Goal: Check status: Check status

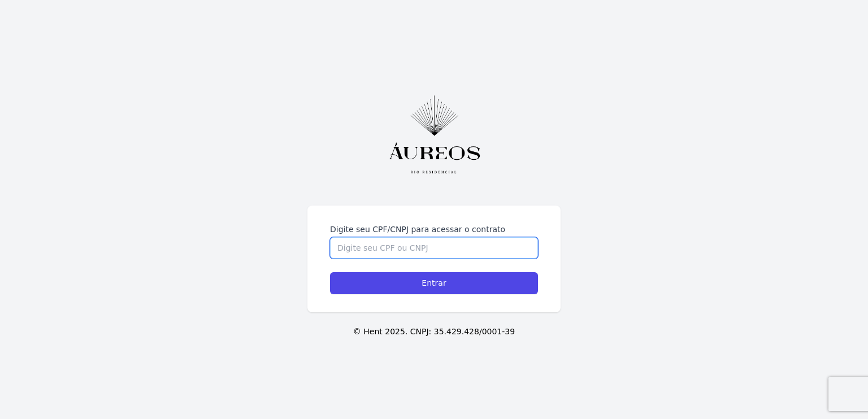
click at [379, 253] on input "Digite seu CPF/CNPJ para acessar o contrato" at bounding box center [434, 247] width 208 height 21
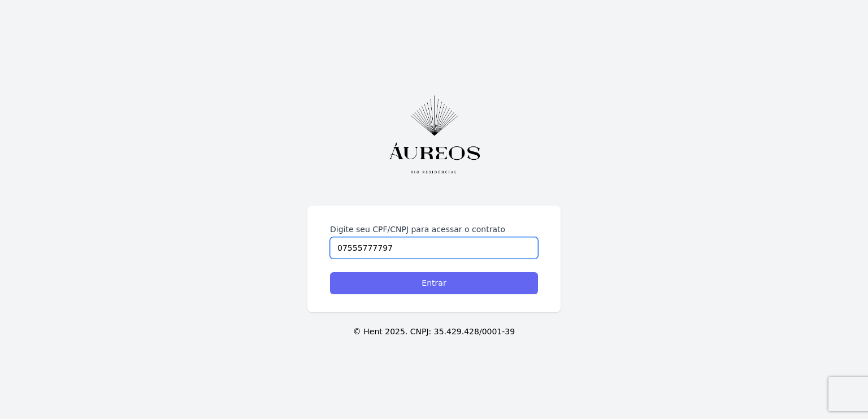
type input "07555777797"
click at [405, 279] on input "Entrar" at bounding box center [434, 283] width 208 height 22
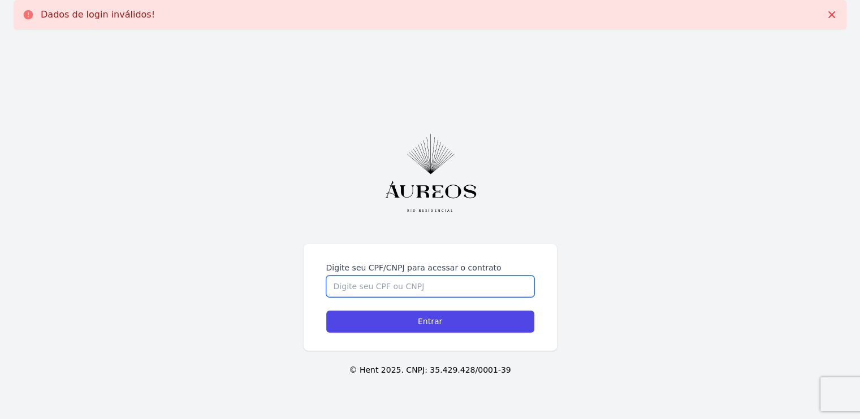
click at [405, 284] on input "Digite seu CPF/CNPJ para acessar o contrato" at bounding box center [430, 286] width 208 height 21
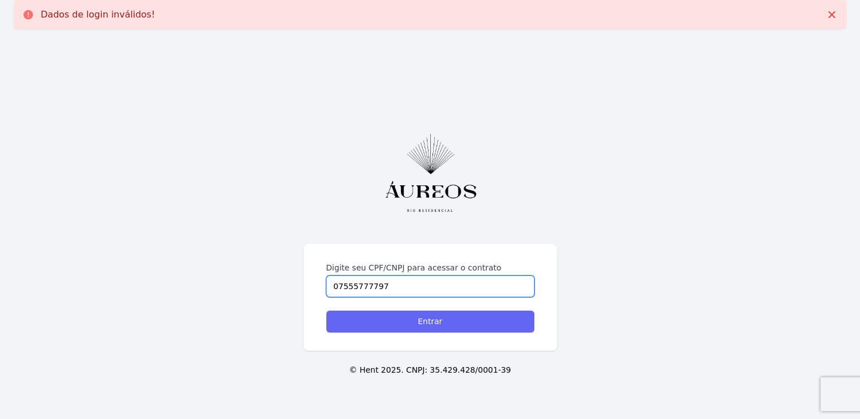
type input "07555777797"
click at [407, 325] on input "Entrar" at bounding box center [430, 322] width 208 height 22
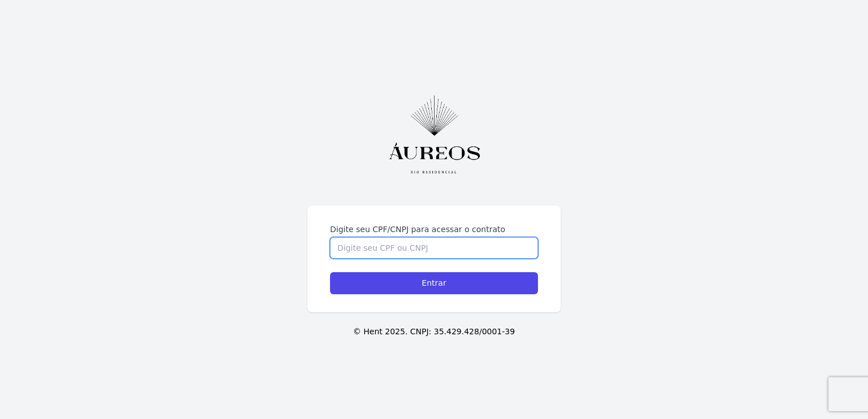
click at [439, 251] on input "Digite seu CPF/CNPJ para acessar o contrato" at bounding box center [434, 247] width 208 height 21
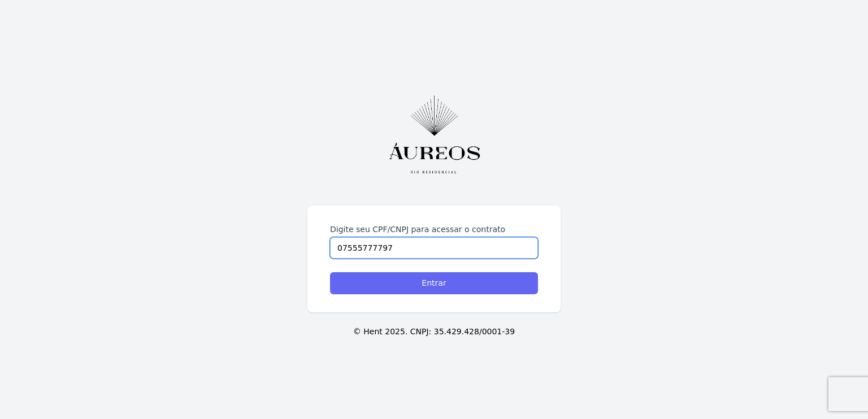
type input "07555777797"
click at [452, 287] on input "Entrar" at bounding box center [434, 283] width 208 height 22
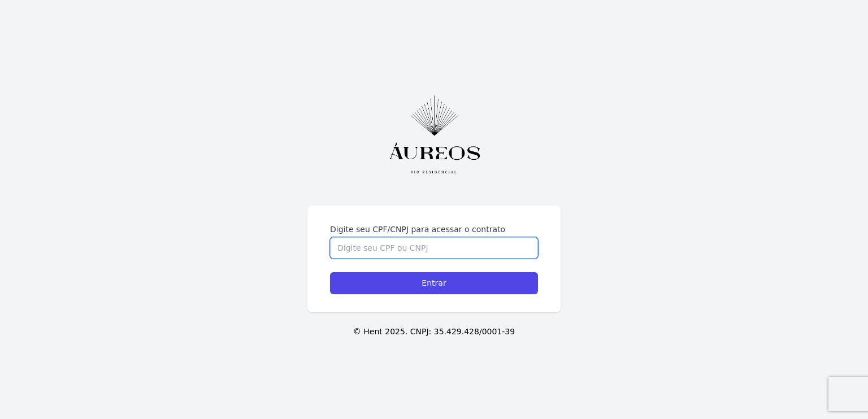
click at [386, 249] on input "Digite seu CPF/CNPJ para acessar o contrato" at bounding box center [434, 247] width 208 height 21
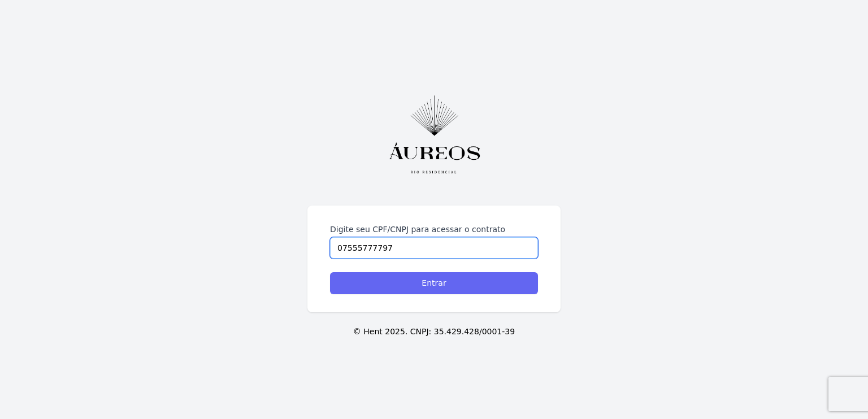
type input "07555777797"
click at [406, 280] on input "Entrar" at bounding box center [434, 283] width 208 height 22
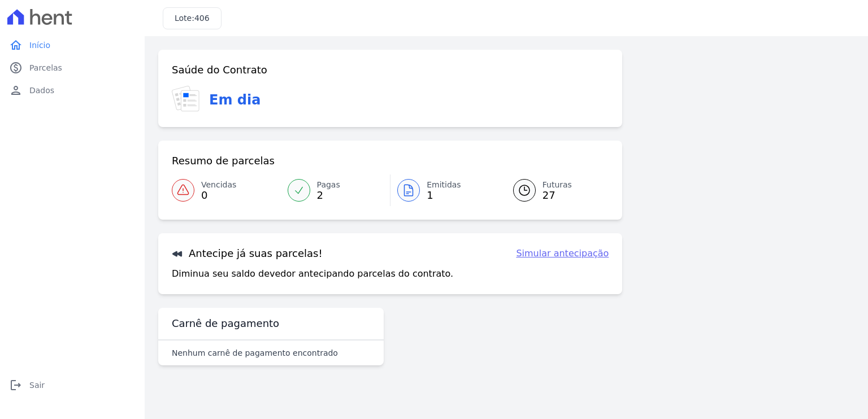
click at [304, 186] on icon at bounding box center [298, 190] width 11 height 11
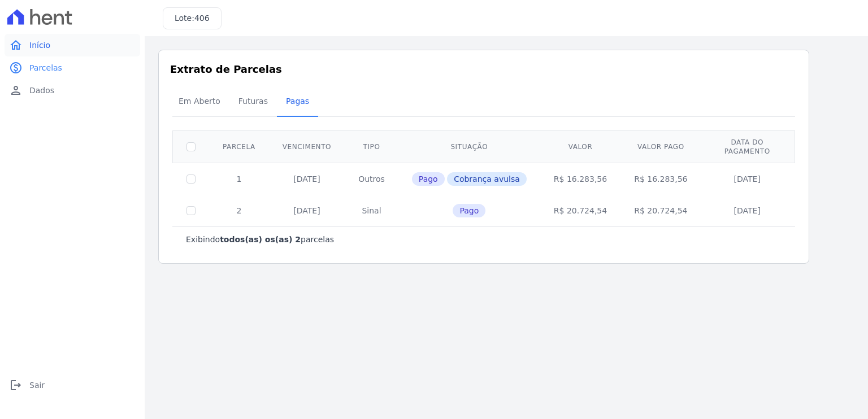
click at [35, 50] on span "Início" at bounding box center [39, 45] width 21 height 11
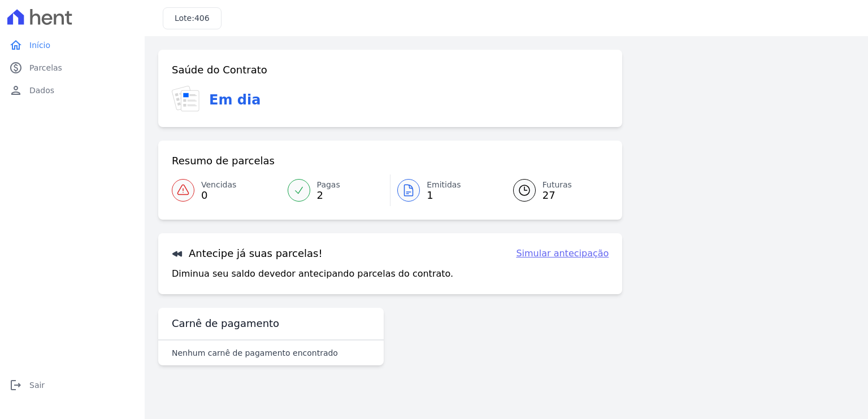
click at [425, 189] on link "Emitidas 1" at bounding box center [445, 191] width 109 height 32
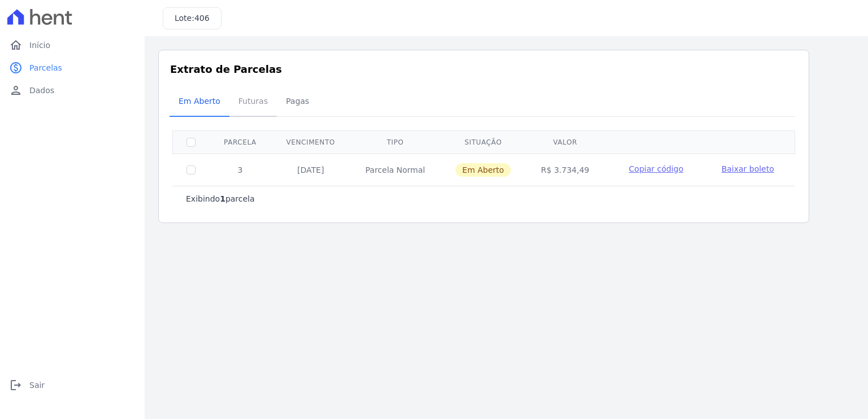
click at [246, 101] on span "Futuras" at bounding box center [253, 101] width 43 height 23
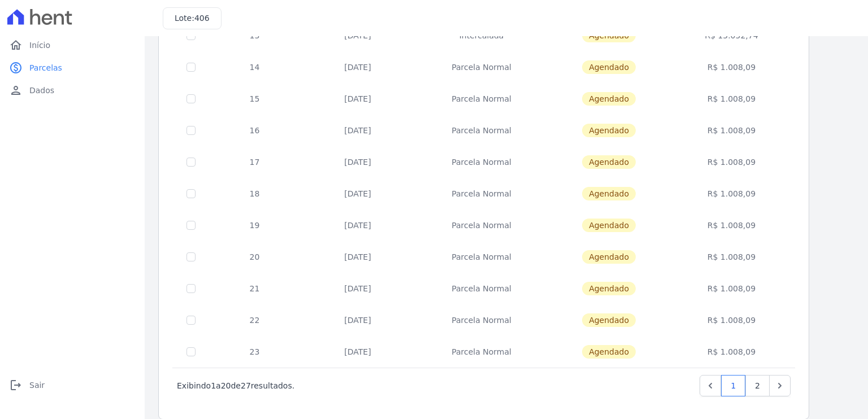
scroll to position [432, 0]
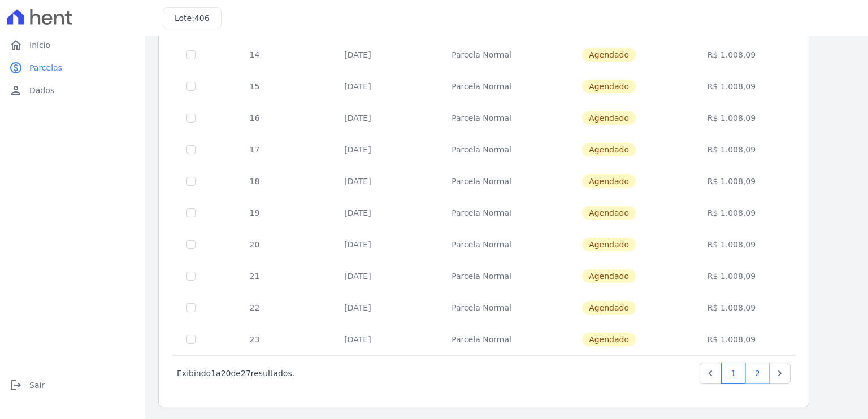
click at [763, 376] on link "2" at bounding box center [758, 373] width 24 height 21
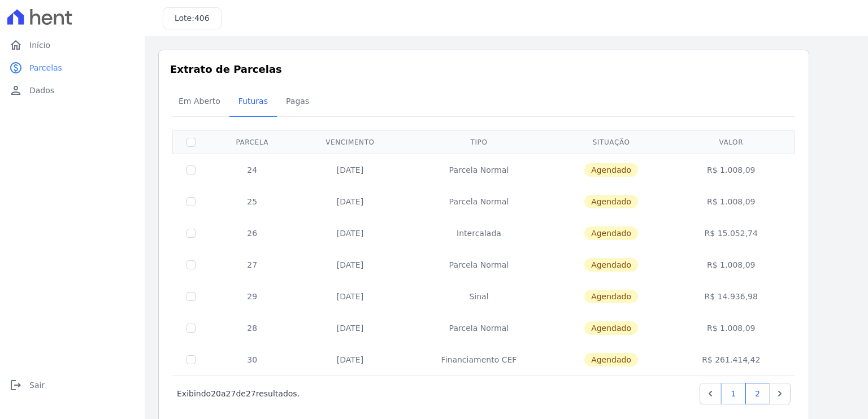
click at [735, 393] on link "1" at bounding box center [733, 393] width 24 height 21
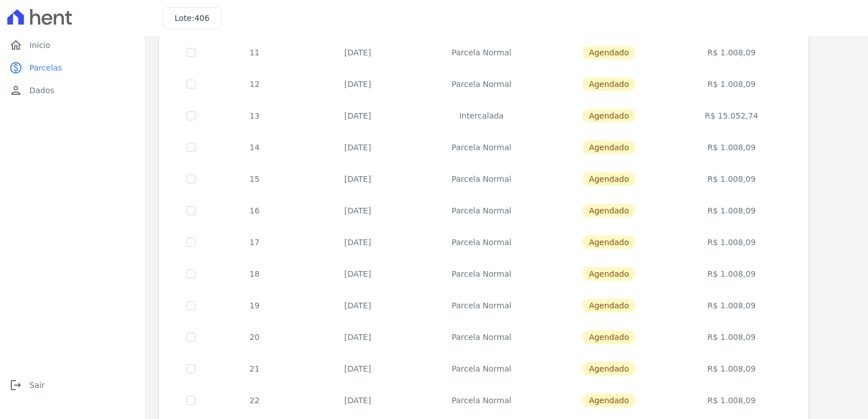
scroll to position [432, 0]
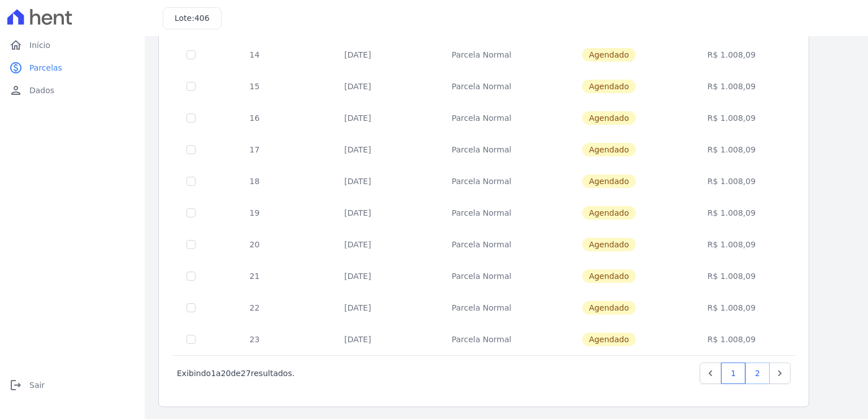
click at [761, 367] on link "2" at bounding box center [758, 373] width 24 height 21
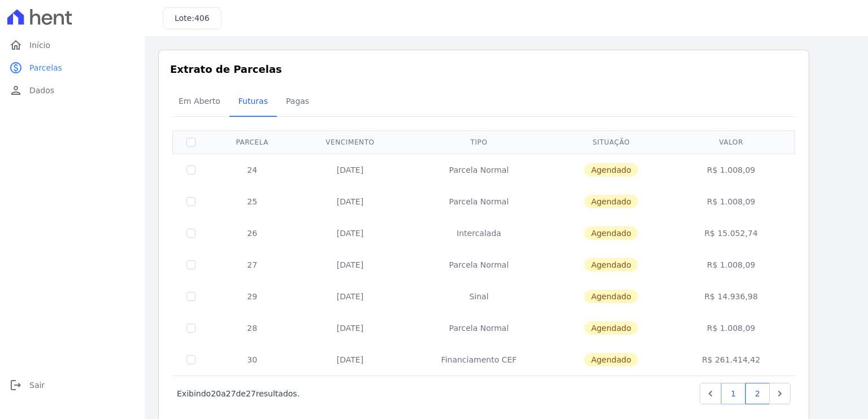
click at [734, 398] on link "1" at bounding box center [733, 393] width 24 height 21
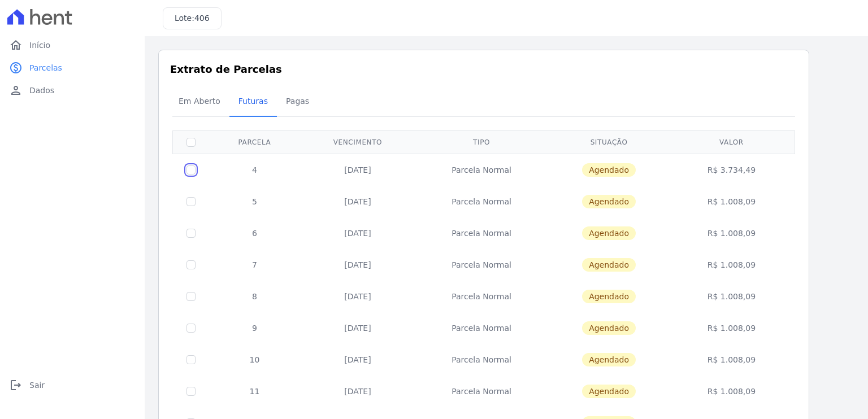
click at [192, 174] on input "checkbox" at bounding box center [191, 170] width 9 height 9
checkbox input "true"
click at [292, 106] on span "Pagas" at bounding box center [297, 101] width 37 height 23
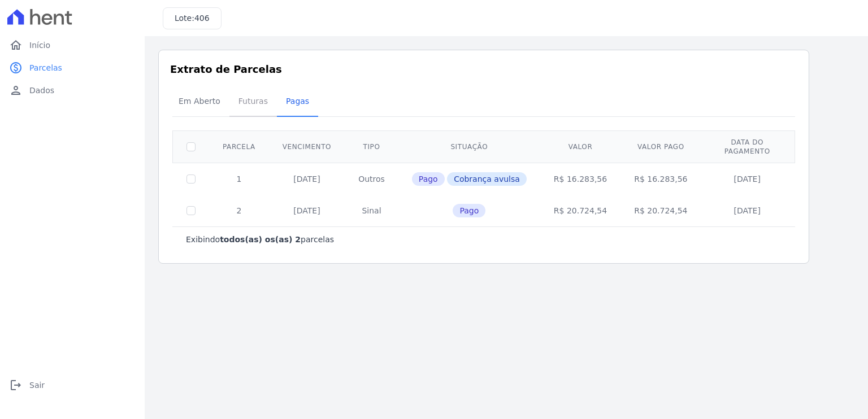
click at [248, 97] on span "Futuras" at bounding box center [253, 101] width 43 height 23
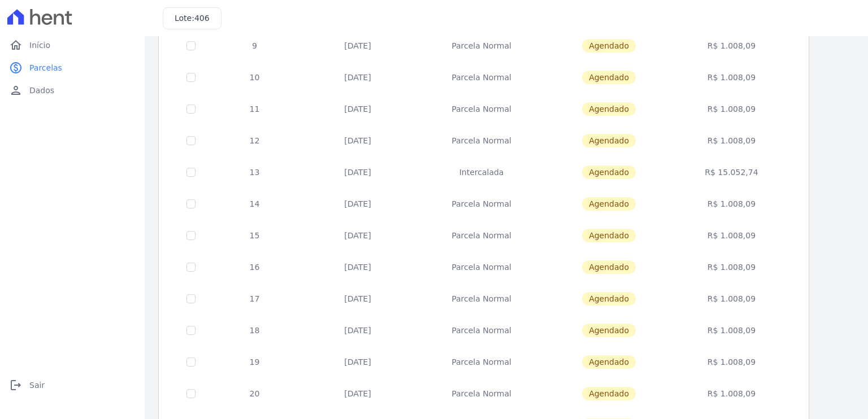
scroll to position [432, 0]
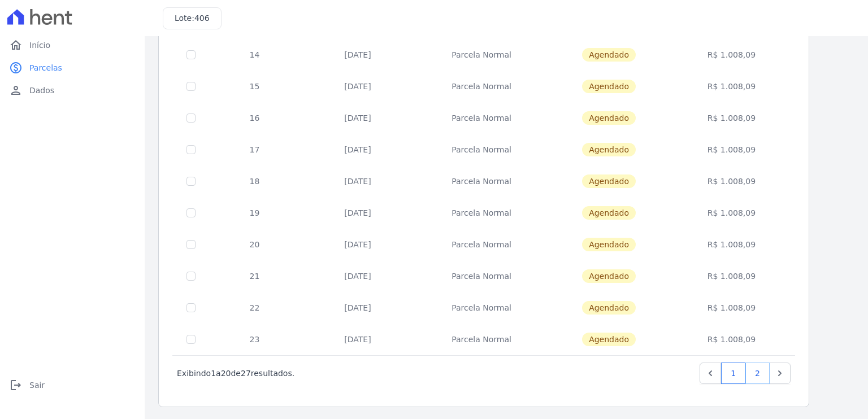
click at [759, 370] on link "2" at bounding box center [758, 373] width 24 height 21
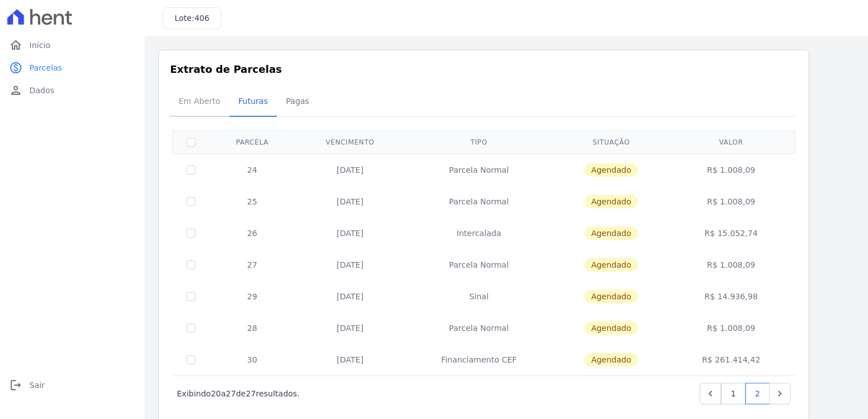
click at [196, 106] on span "Em Aberto" at bounding box center [199, 101] width 55 height 23
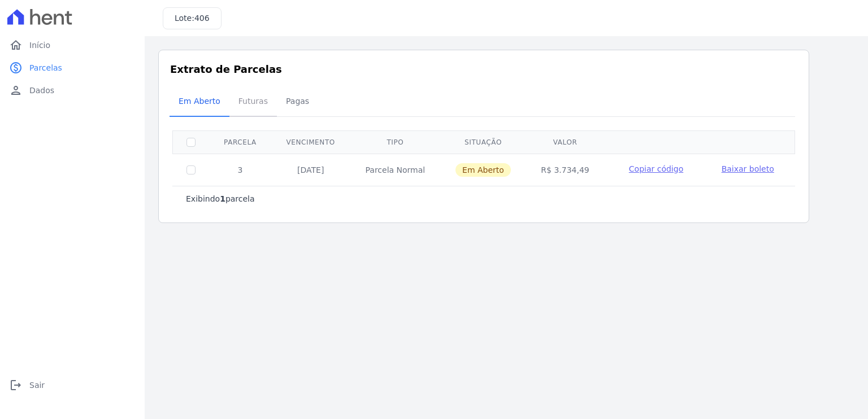
click at [251, 103] on span "Futuras" at bounding box center [253, 101] width 43 height 23
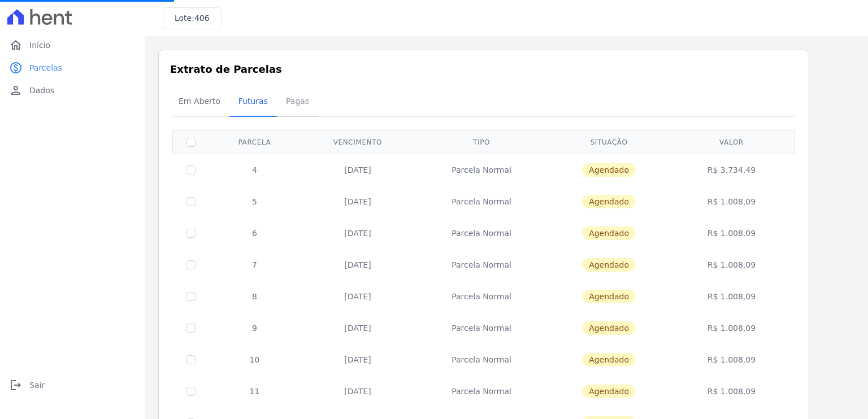
click at [298, 105] on span "Pagas" at bounding box center [297, 101] width 37 height 23
click at [295, 103] on span "Pagas" at bounding box center [297, 101] width 37 height 23
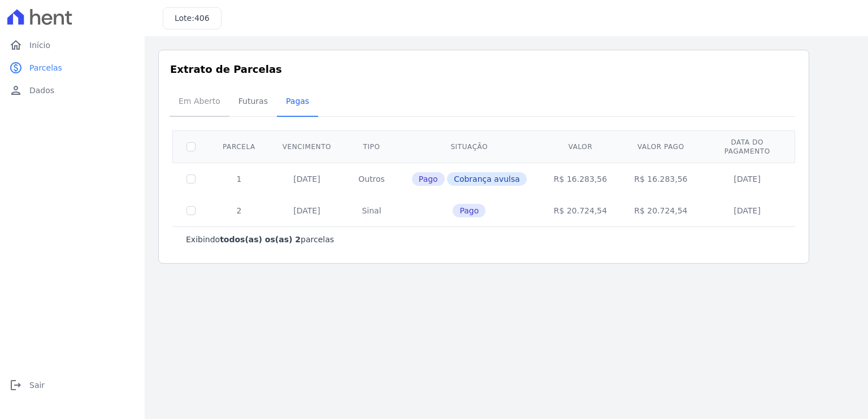
click at [182, 107] on span "Em Aberto" at bounding box center [199, 101] width 55 height 23
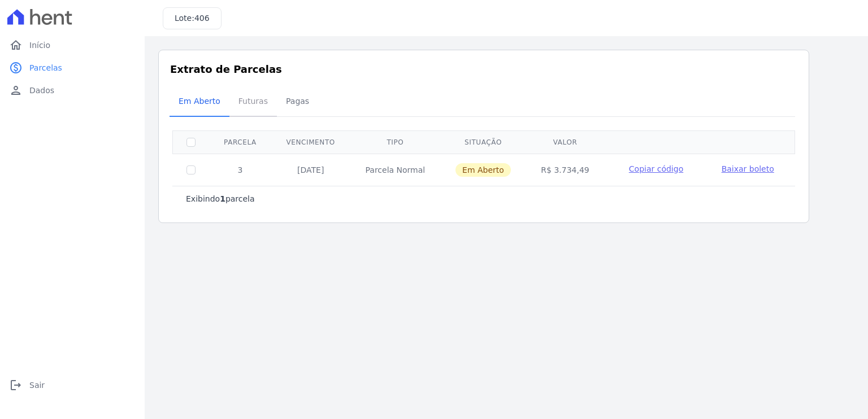
click at [240, 103] on span "Futuras" at bounding box center [253, 101] width 43 height 23
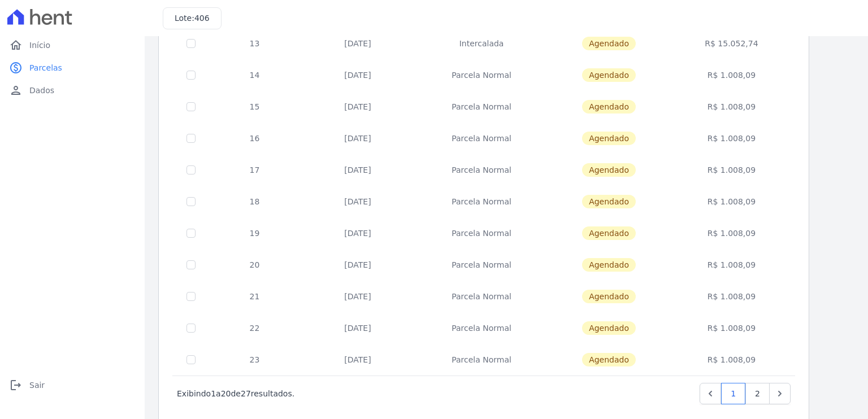
scroll to position [432, 0]
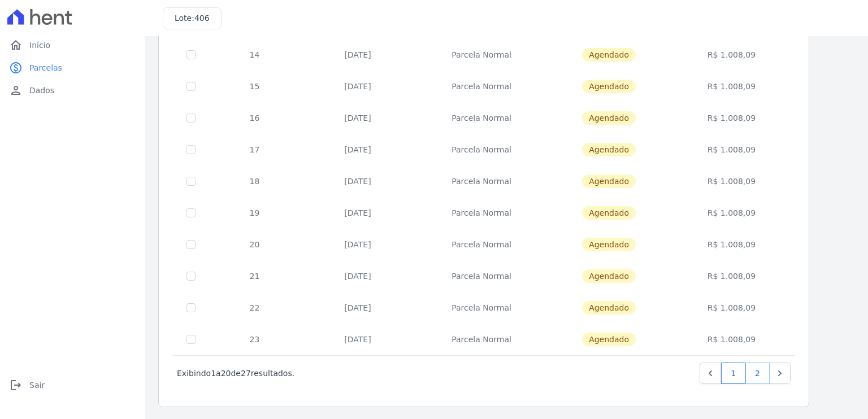
click at [767, 378] on link "2" at bounding box center [758, 373] width 24 height 21
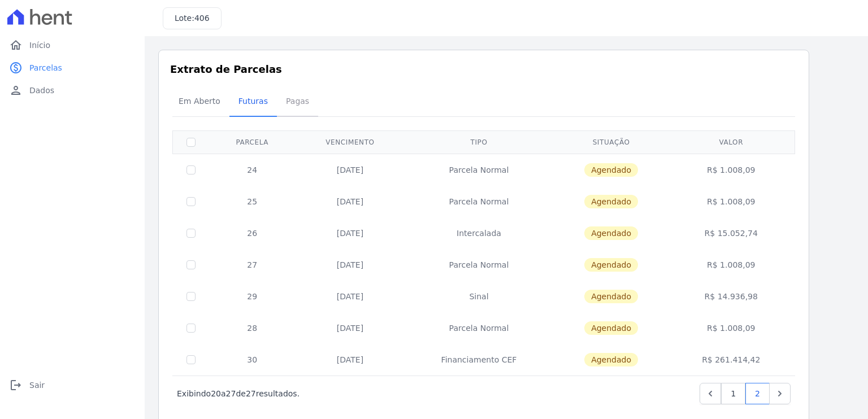
click at [301, 104] on span "Pagas" at bounding box center [297, 101] width 37 height 23
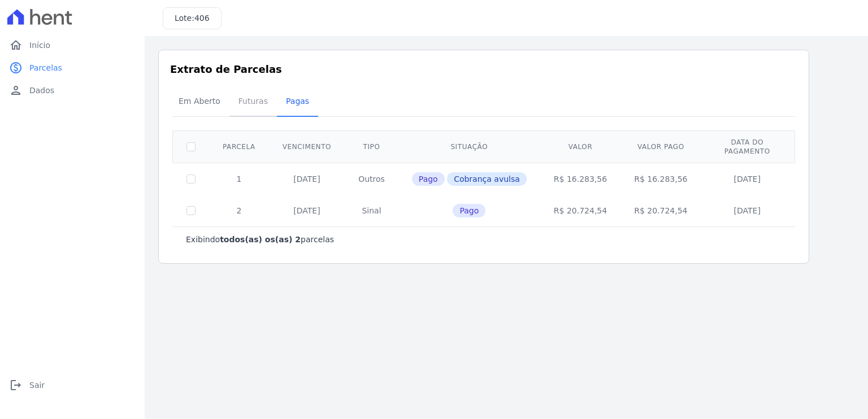
click at [246, 112] on span "Futuras" at bounding box center [253, 101] width 43 height 23
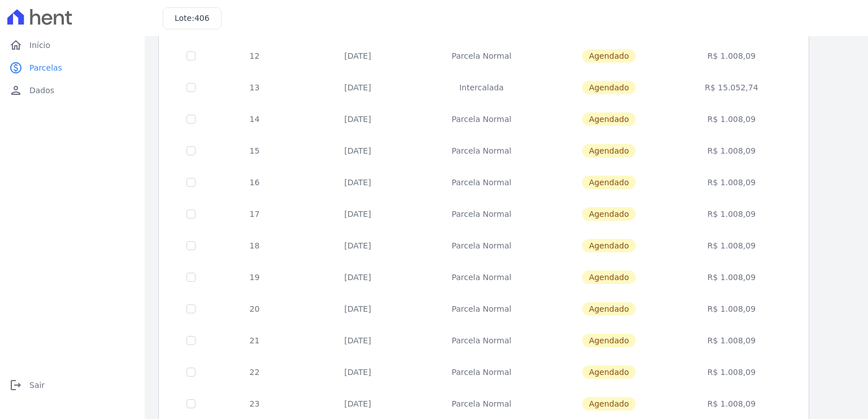
scroll to position [432, 0]
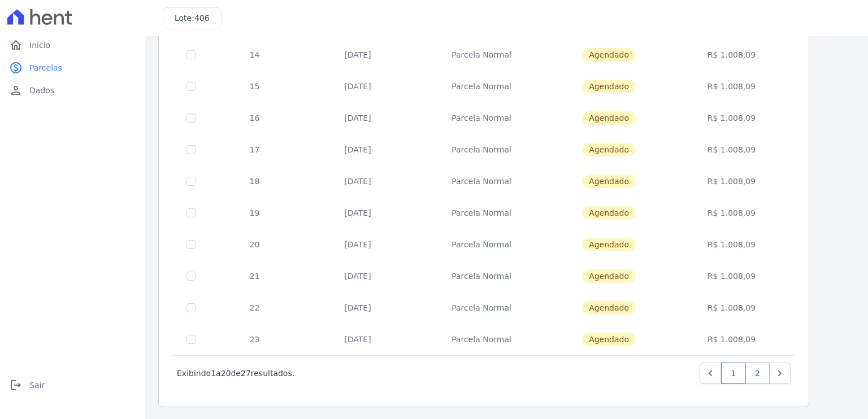
click at [761, 370] on link "2" at bounding box center [758, 373] width 24 height 21
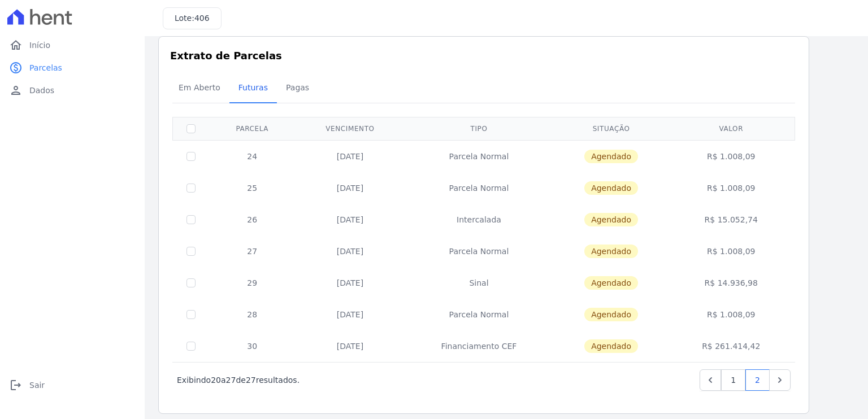
scroll to position [20, 0]
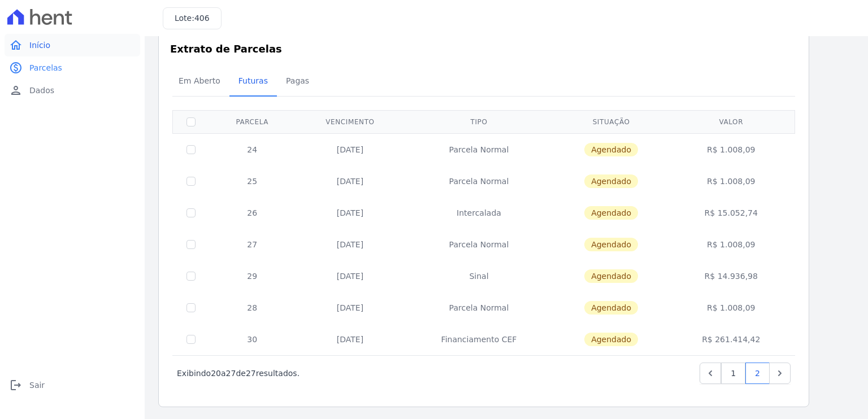
click at [42, 46] on span "Início" at bounding box center [39, 45] width 21 height 11
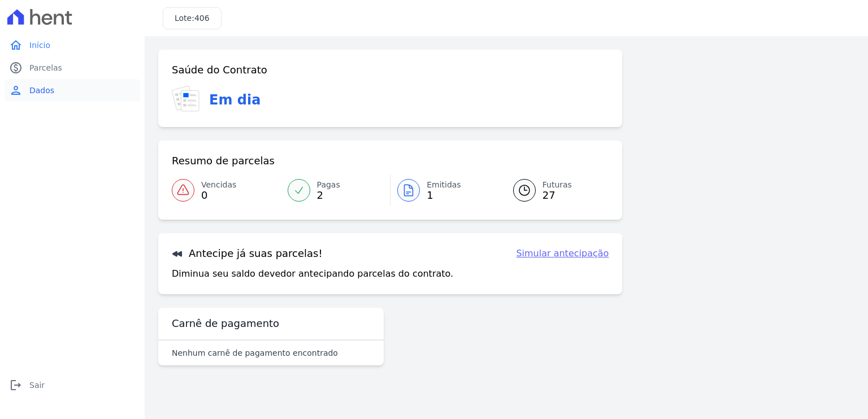
click at [44, 93] on span "Dados" at bounding box center [41, 90] width 25 height 11
